Goal: Obtain resource: Obtain resource

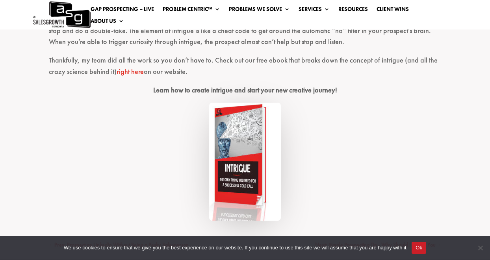
scroll to position [653, 0]
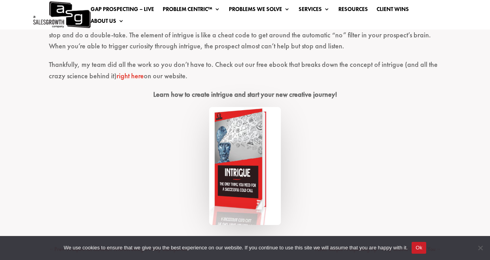
click at [237, 173] on img at bounding box center [245, 166] width 72 height 118
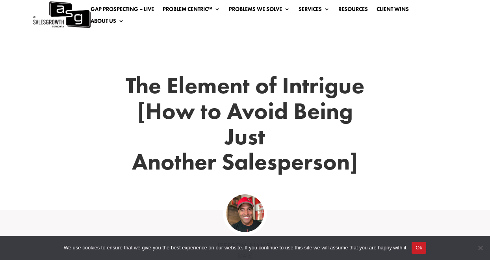
scroll to position [15, 0]
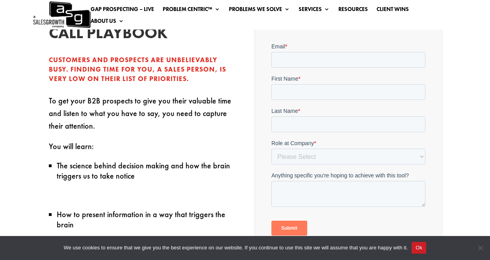
scroll to position [215, 0]
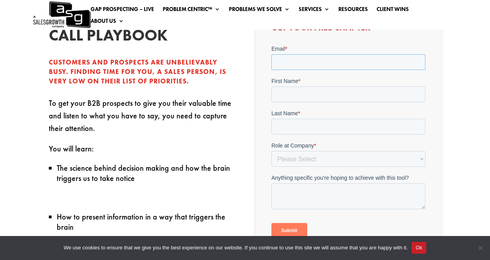
click at [355, 61] on input "Email *" at bounding box center [348, 62] width 154 height 16
type input "[EMAIL_ADDRESS][DOMAIN_NAME]"
click at [319, 102] on form "Email * [EMAIL_ADDRESS][DOMAIN_NAME] First Name * Last Name * Role at Company *…" at bounding box center [348, 145] width 154 height 200
click at [321, 94] on div "First Name *" at bounding box center [348, 89] width 154 height 25
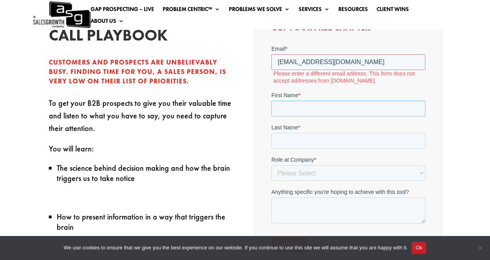
type input "[PERSON_NAME]"
click at [313, 146] on input "Last Name *" at bounding box center [348, 141] width 154 height 16
type input "[PERSON_NAME]"
click at [311, 171] on select "Please Select C-Level (CRO, CSO, etc) Senior Leadership (VP of Sales, VP of Ena…" at bounding box center [348, 173] width 154 height 16
select select "Individual Contributor (AE, SDR, CSM, etc)"
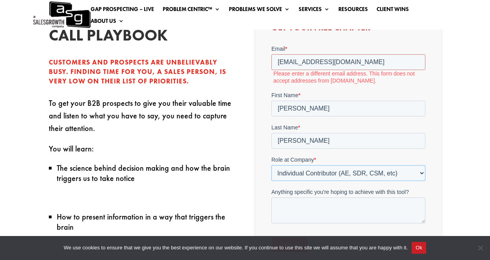
click at [271, 165] on select "Please Select C-Level (CRO, CSO, etc) Senior Leadership (VP of Sales, VP of Ena…" at bounding box center [348, 173] width 154 height 16
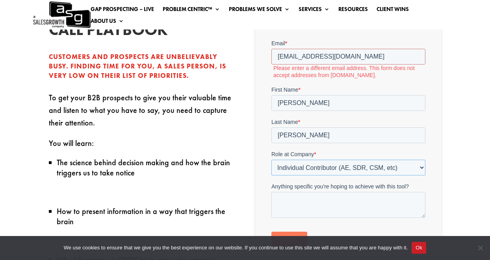
scroll to position [219, 0]
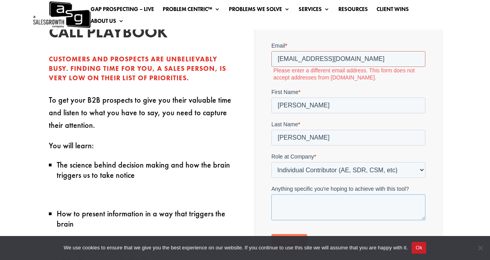
click at [358, 201] on textarea "Anything specific you're hoping to achieve with this tool?" at bounding box center [348, 208] width 154 height 26
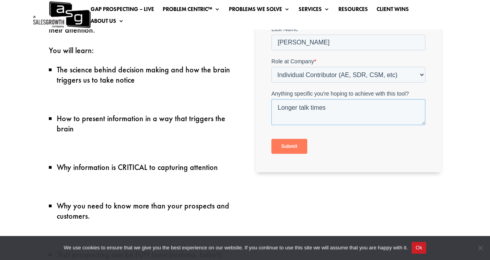
scroll to position [310, 0]
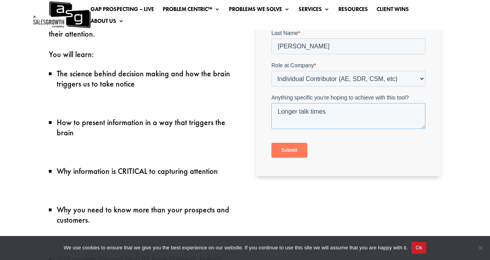
type textarea "Longer talk times"
click at [280, 149] on input "Submit" at bounding box center [289, 150] width 36 height 15
click at [296, 153] on input "Submit" at bounding box center [289, 150] width 36 height 15
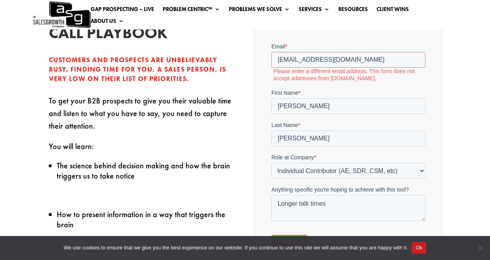
scroll to position [216, 0]
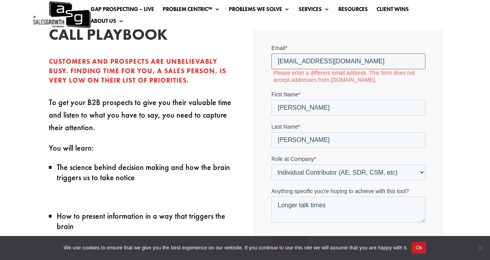
click at [279, 61] on input "[EMAIL_ADDRESS][DOMAIN_NAME]" at bounding box center [348, 62] width 154 height 16
click at [276, 63] on input "[EMAIL_ADDRESS][DOMAIN_NAME]" at bounding box center [348, 62] width 154 height 16
drag, startPoint x: 367, startPoint y: 58, endPoint x: 256, endPoint y: 57, distance: 111.4
click at [271, 57] on html "Email * [EMAIL_ADDRESS][DOMAIN_NAME] Please enter a different email address. Th…" at bounding box center [348, 154] width 154 height 221
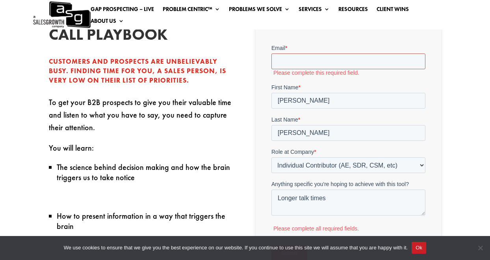
click at [280, 57] on input "Email *" at bounding box center [348, 62] width 154 height 16
click at [397, 63] on input "Email *" at bounding box center [348, 62] width 154 height 16
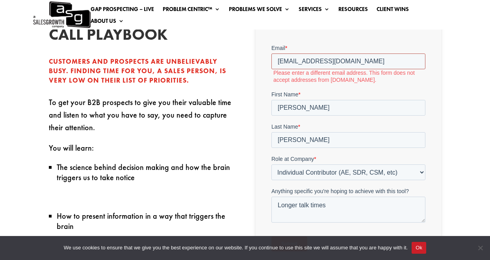
scroll to position [211, 0]
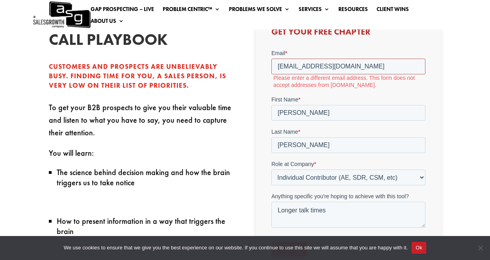
drag, startPoint x: 403, startPoint y: 67, endPoint x: 332, endPoint y: 67, distance: 70.5
click at [332, 67] on input "[EMAIL_ADDRESS][DOMAIN_NAME]" at bounding box center [348, 67] width 154 height 16
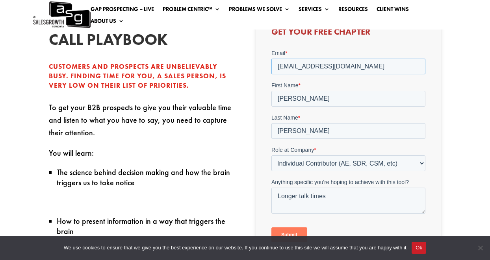
click at [325, 67] on input "[EMAIL_ADDRESS][DOMAIN_NAME]" at bounding box center [348, 67] width 154 height 16
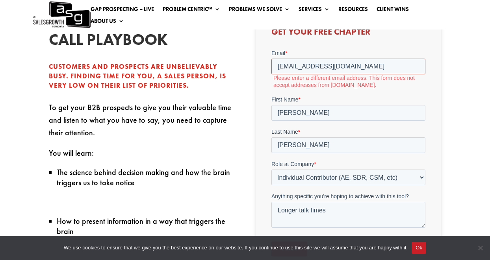
click at [358, 64] on input "[EMAIL_ADDRESS][DOMAIN_NAME]" at bounding box center [348, 67] width 154 height 16
drag, startPoint x: 368, startPoint y: 65, endPoint x: 277, endPoint y: 65, distance: 90.6
click at [277, 65] on input "[EMAIL_ADDRESS][DOMAIN_NAME]" at bounding box center [348, 67] width 154 height 16
drag, startPoint x: 371, startPoint y: 65, endPoint x: 313, endPoint y: 69, distance: 58.4
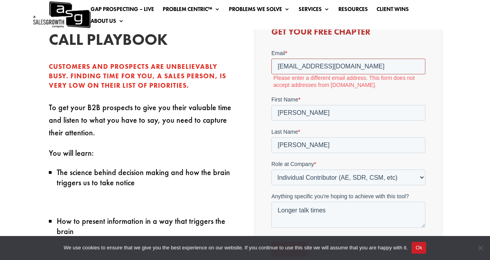
click at [313, 69] on input "[EMAIL_ADDRESS][DOMAIN_NAME]" at bounding box center [348, 67] width 154 height 16
click at [378, 67] on input "[EMAIL_ADDRESS][DOMAIN_NAME]" at bounding box center [348, 67] width 154 height 16
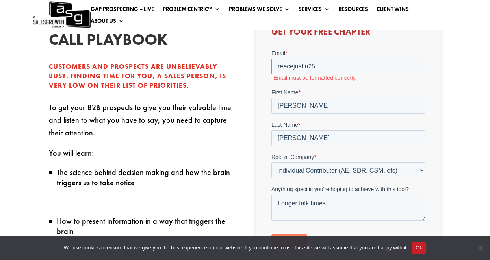
click at [339, 61] on input "reecejustin25" at bounding box center [348, 67] width 154 height 16
type input "r"
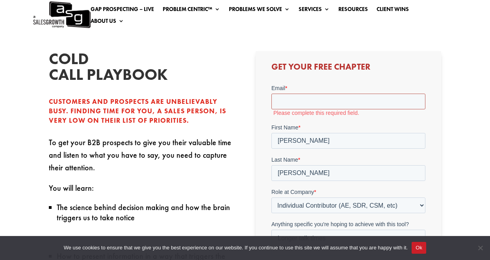
scroll to position [178, 0]
